Goal: Task Accomplishment & Management: Manage account settings

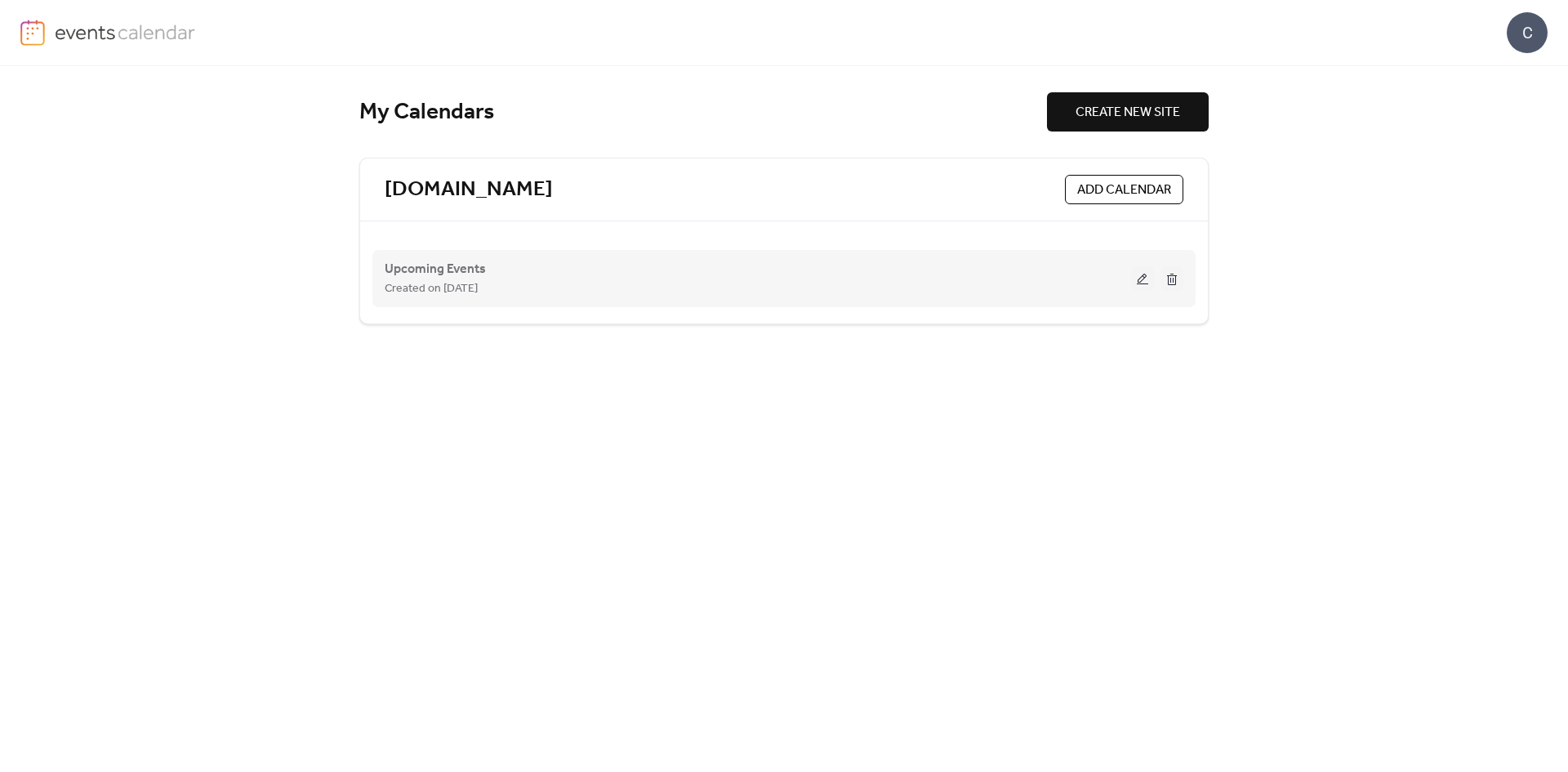
click at [1134, 284] on button at bounding box center [1142, 278] width 23 height 25
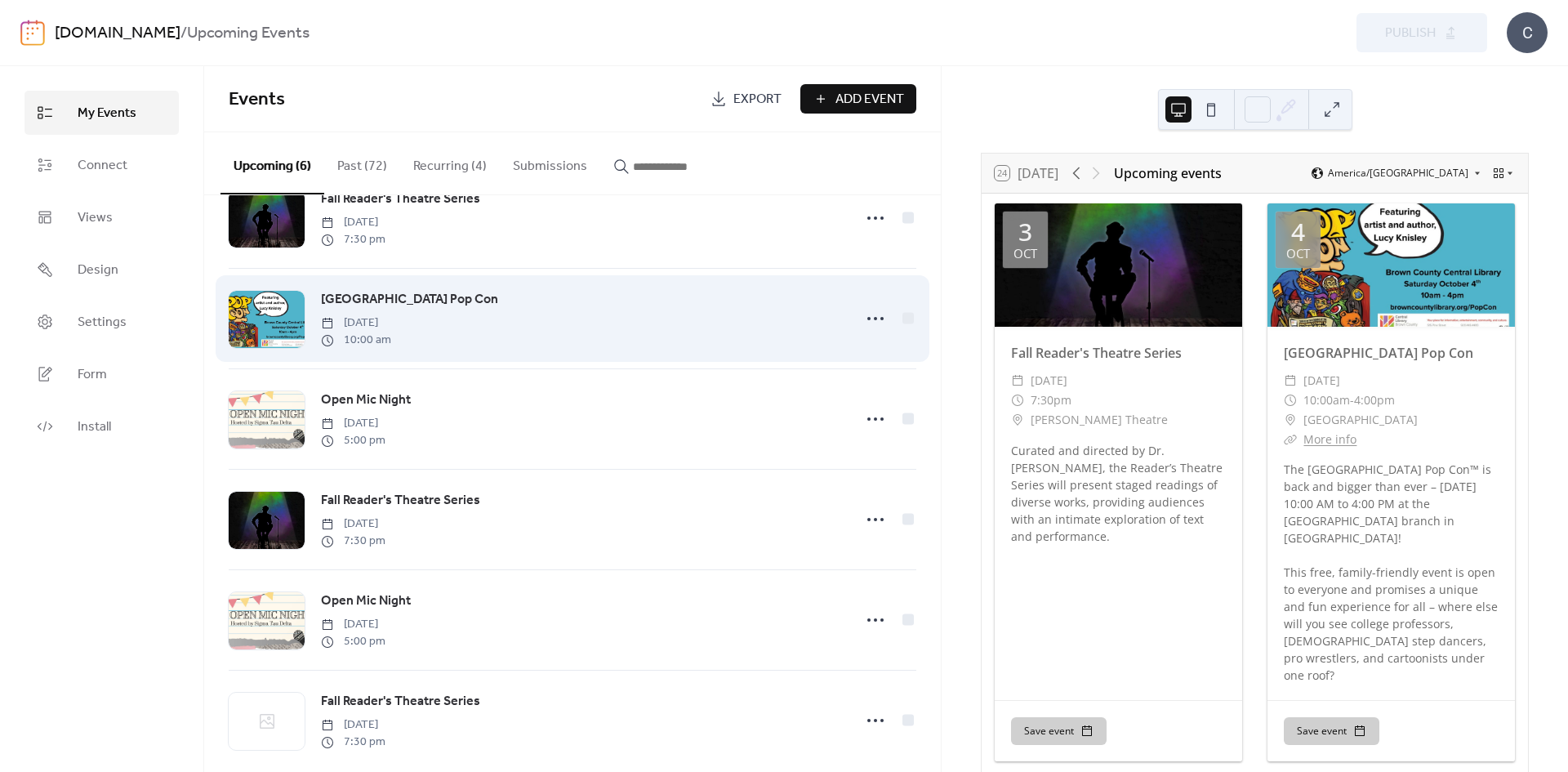
scroll to position [79, 0]
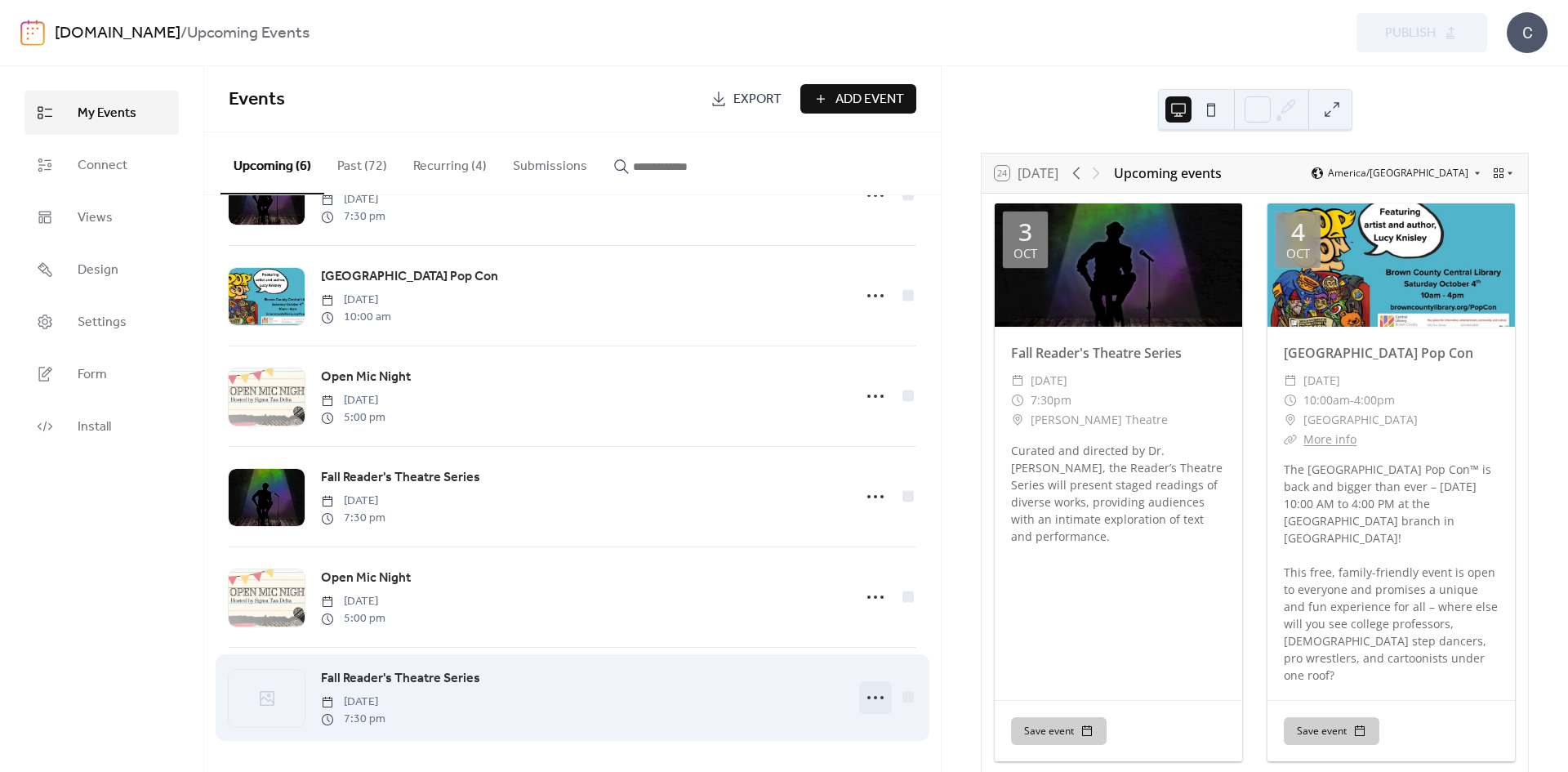
click at [872, 707] on icon at bounding box center [875, 698] width 26 height 26
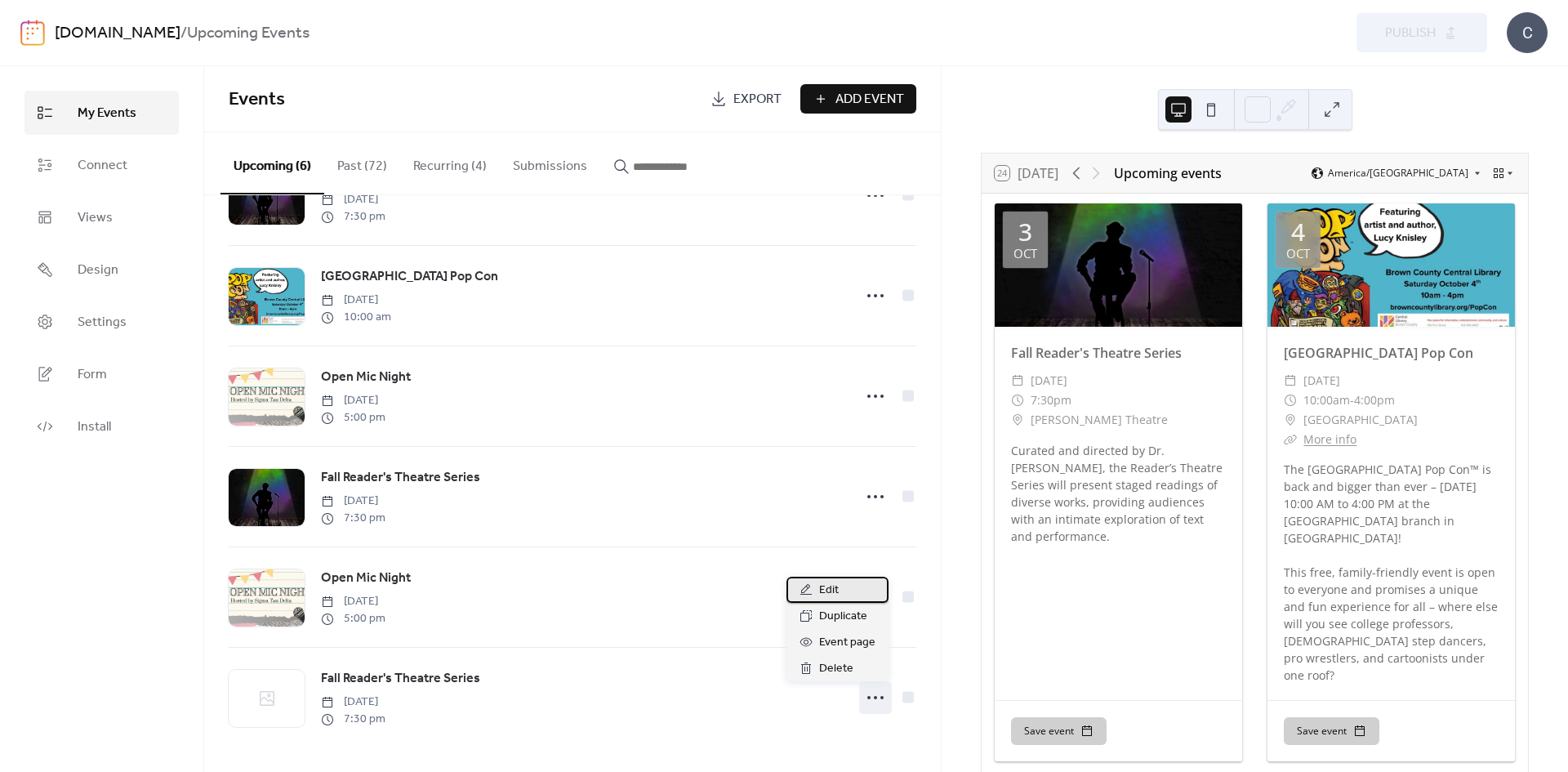
click at [843, 591] on div "Edit" at bounding box center [838, 590] width 102 height 26
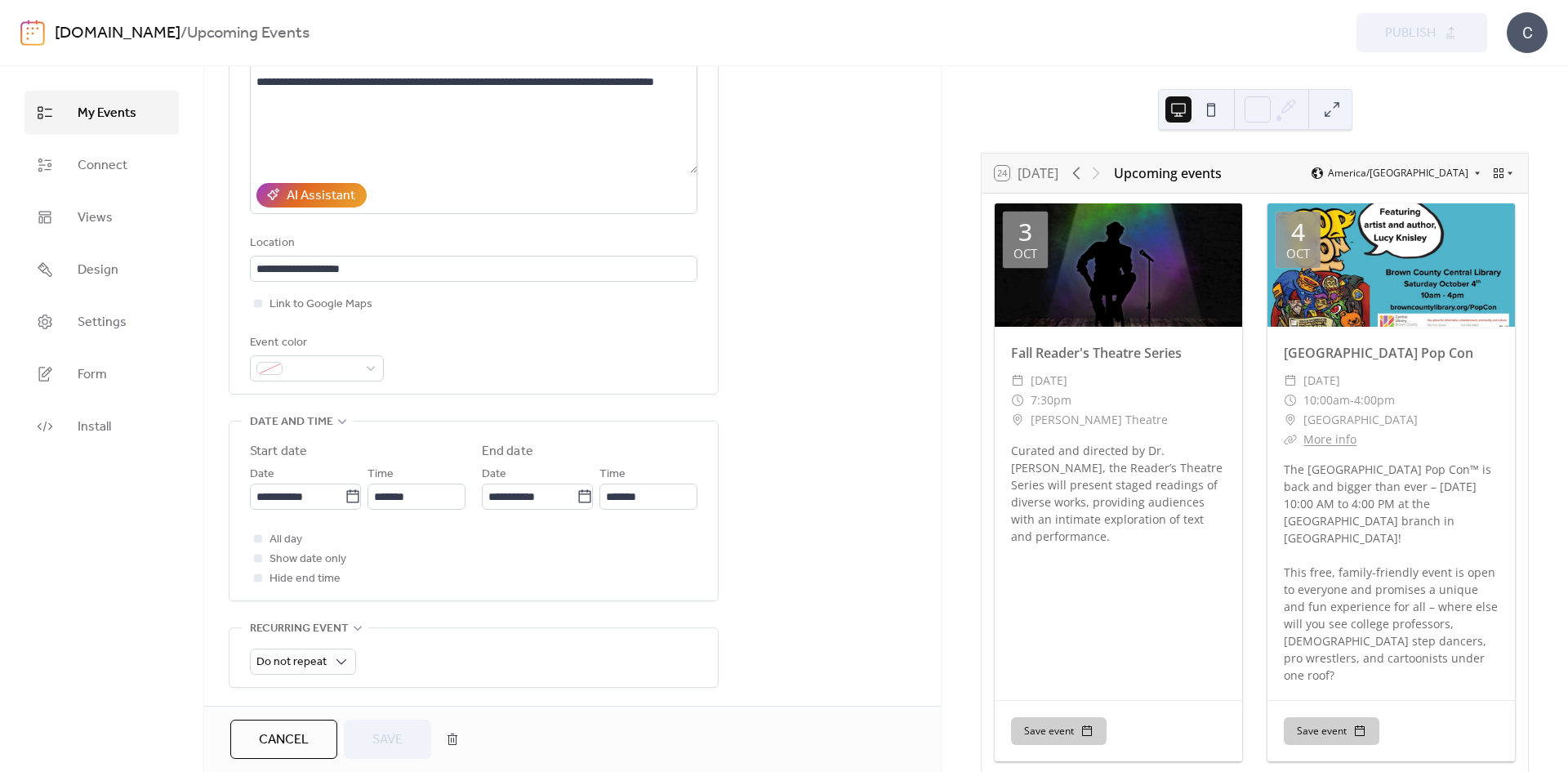
scroll to position [572, 0]
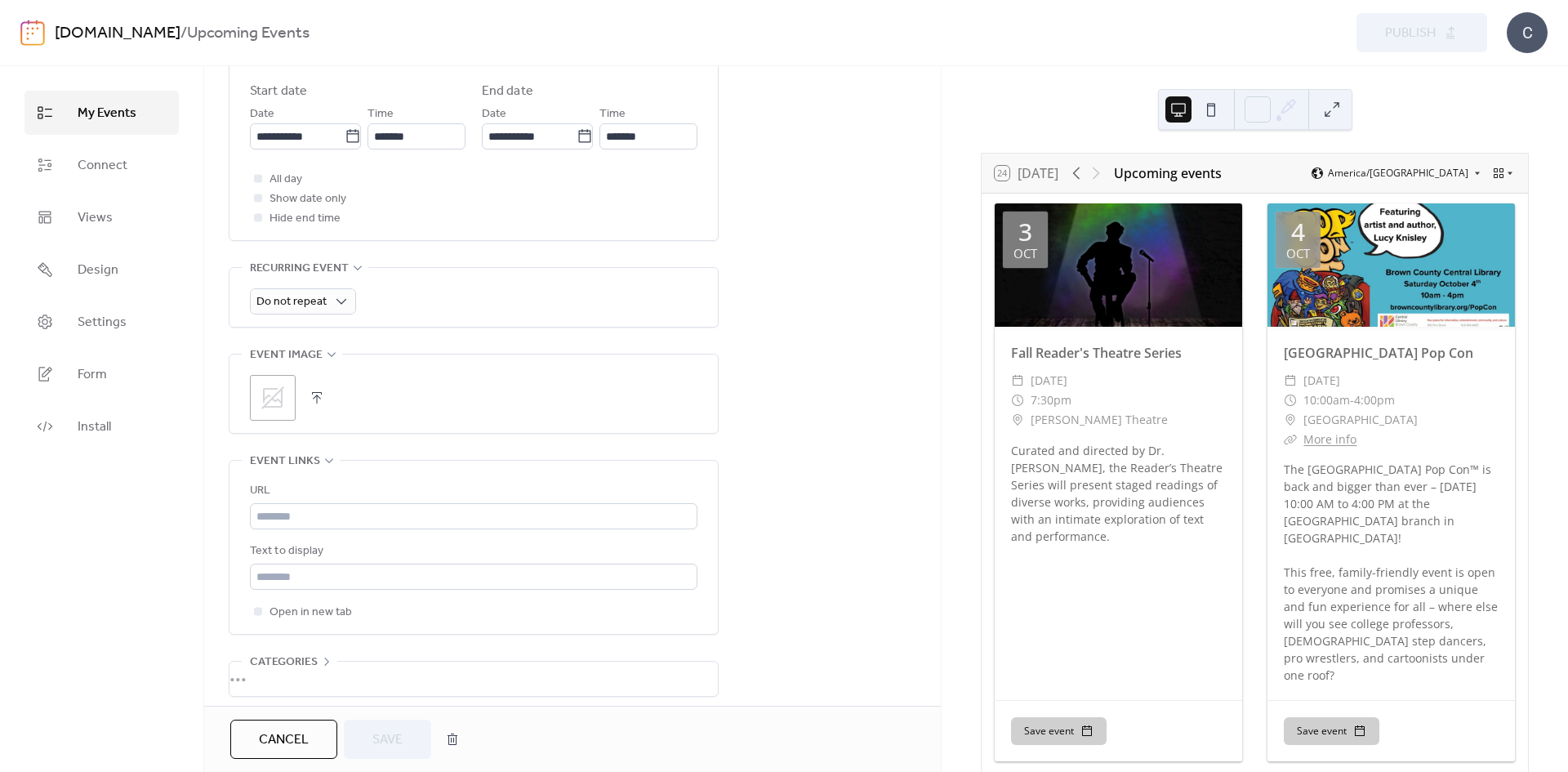
click at [269, 382] on div ";" at bounding box center [273, 397] width 46 height 46
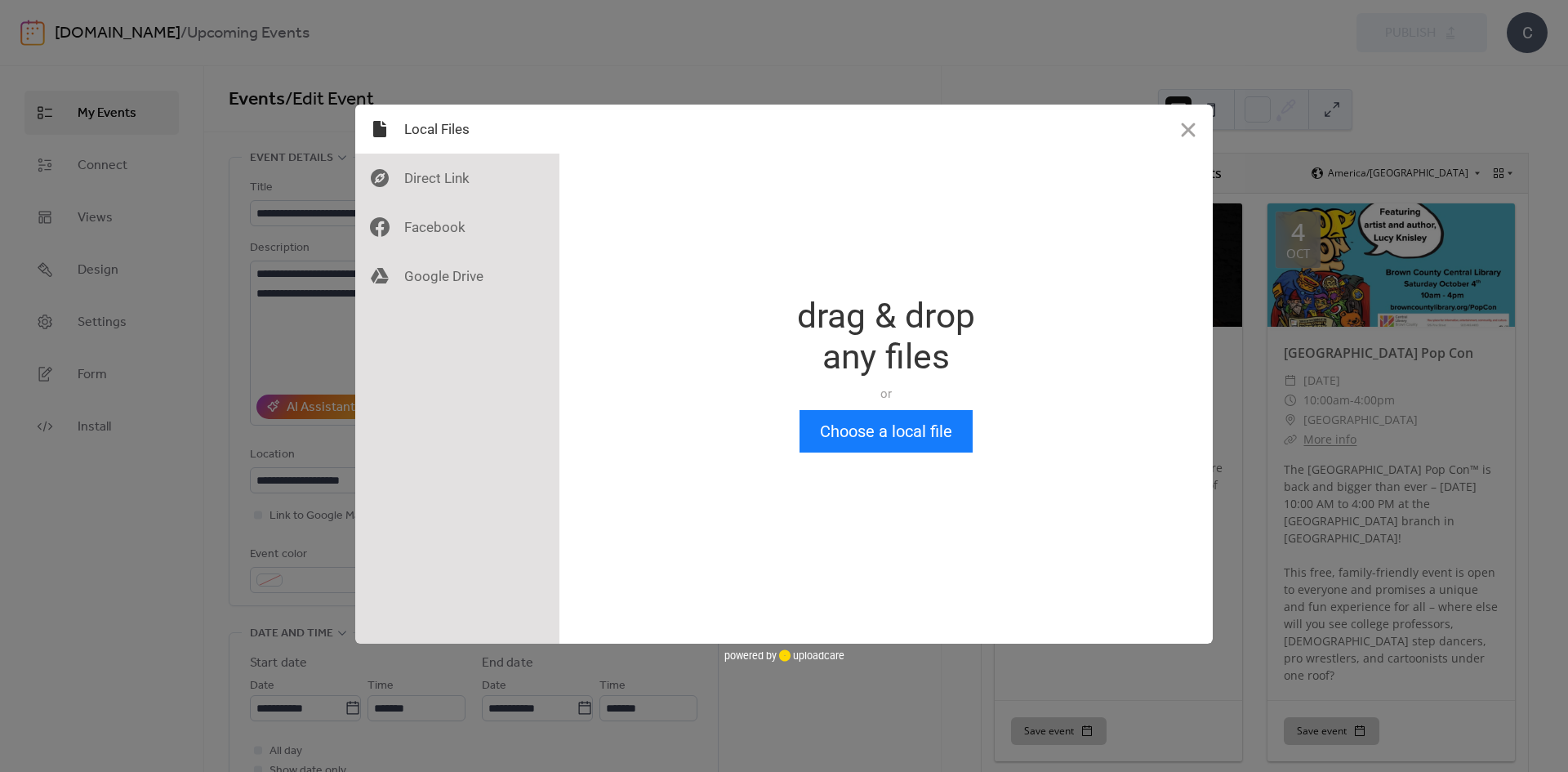
scroll to position [0, 0]
click at [925, 435] on button "Choose a local file" at bounding box center [886, 431] width 173 height 43
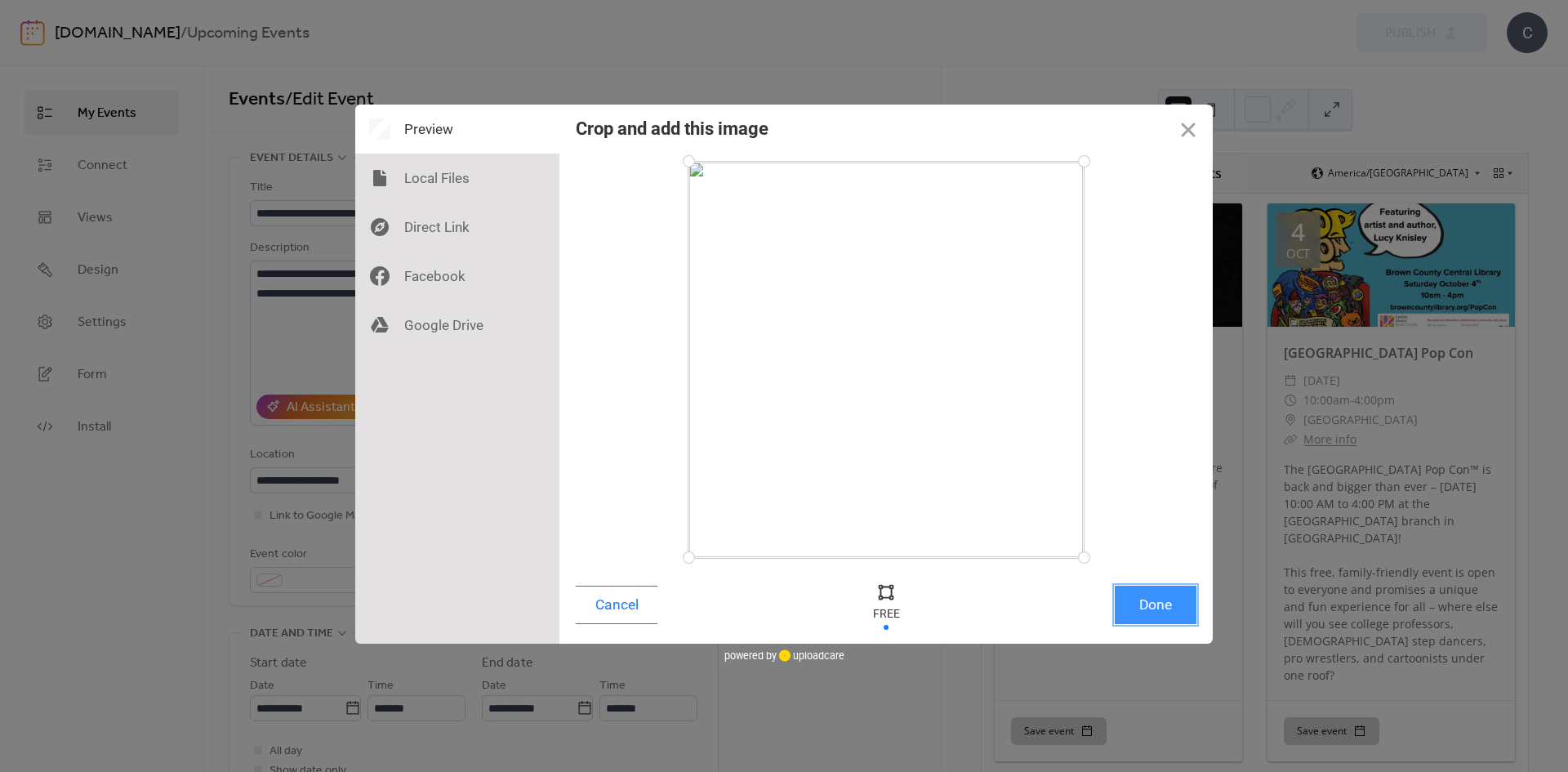
click at [1140, 592] on button "Done" at bounding box center [1156, 605] width 81 height 39
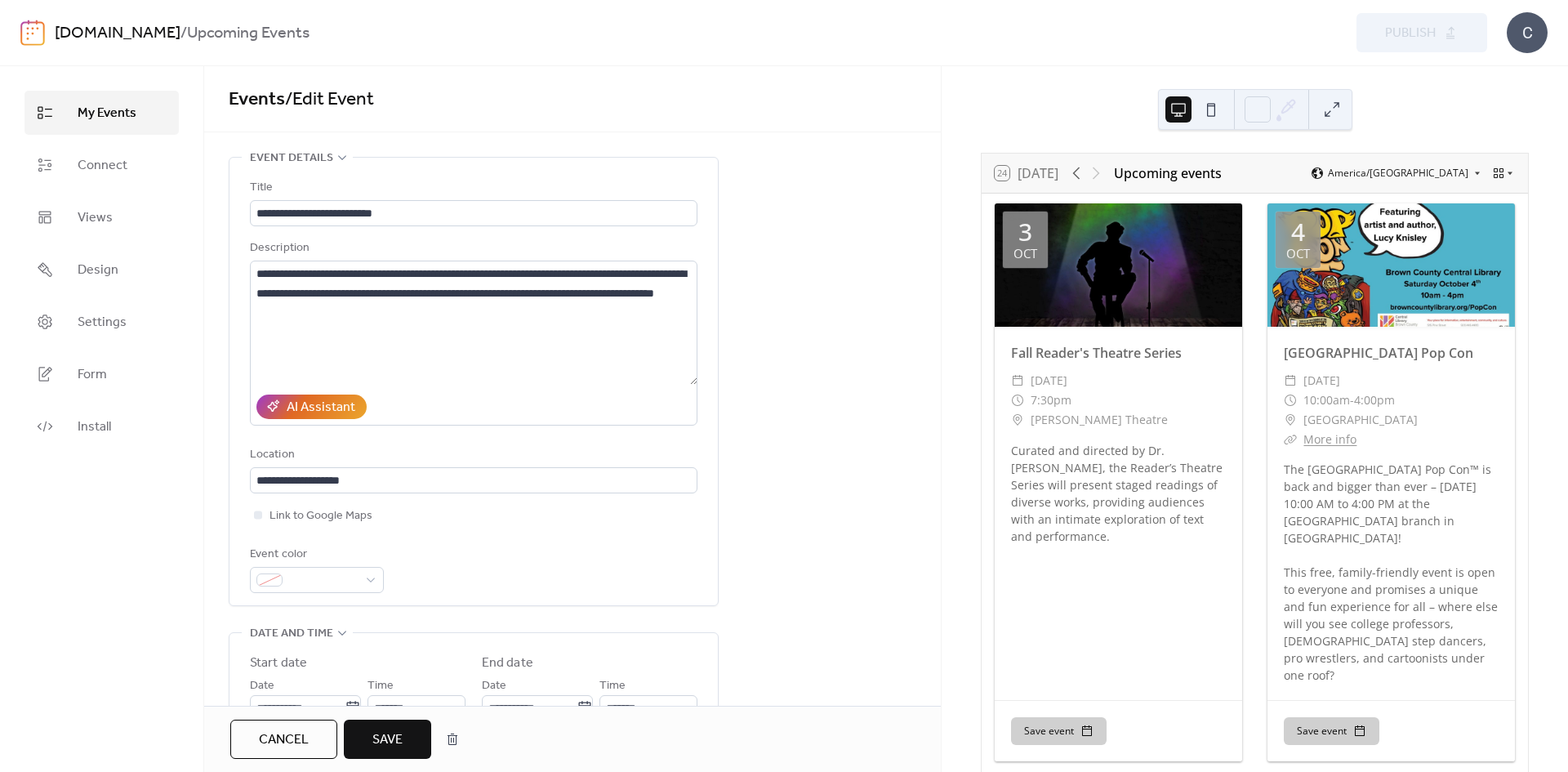
click at [408, 731] on button "Save" at bounding box center [388, 739] width 87 height 40
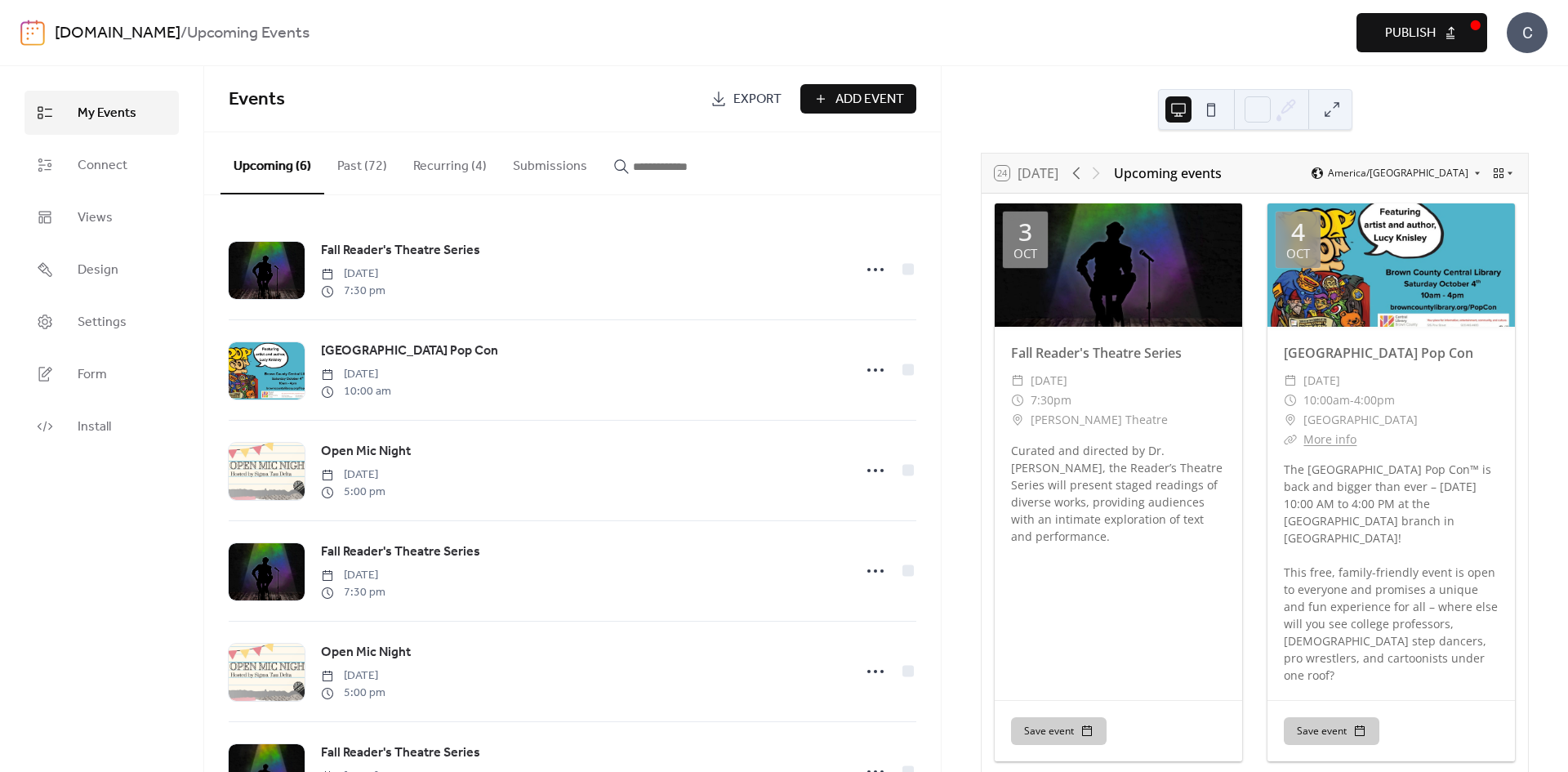
click at [1416, 35] on span "Publish" at bounding box center [1410, 34] width 51 height 20
drag, startPoint x: 1089, startPoint y: 538, endPoint x: 1010, endPoint y: 448, distance: 119.8
click at [1010, 448] on div "Curated and directed by Dr. [PERSON_NAME], the Reader’s Theatre Series will pre…" at bounding box center [1119, 494] width 248 height 103
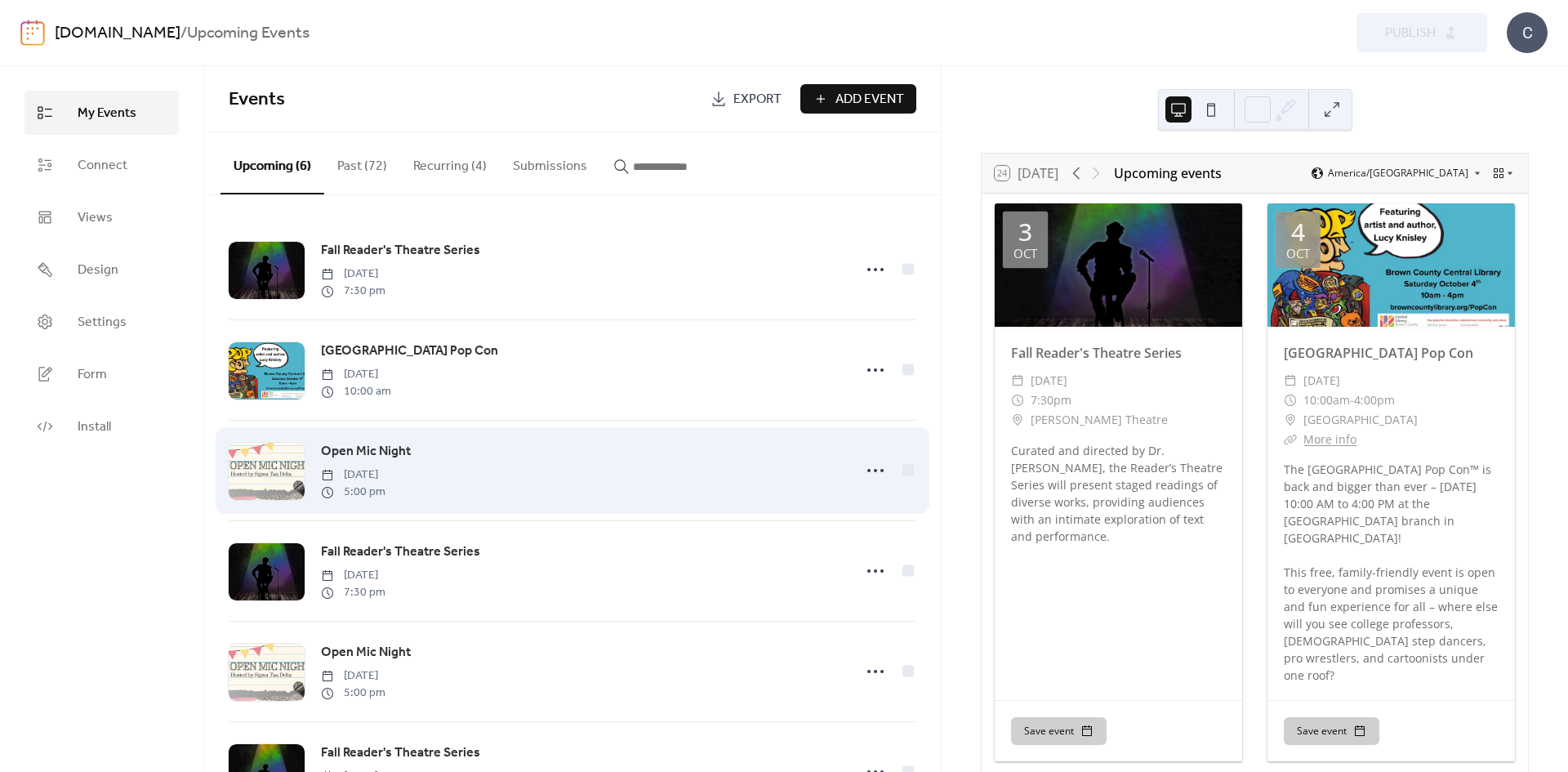
copy div "Curated and directed by Dr. [PERSON_NAME], the Reader’s Theatre Series will pre…"
